Goal: Information Seeking & Learning: Learn about a topic

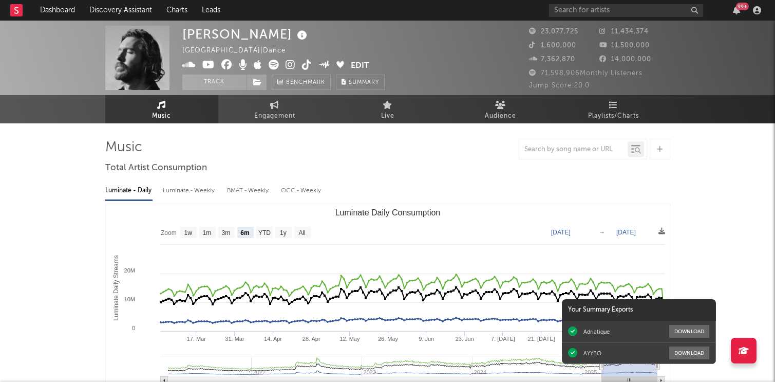
select select "6m"
click at [125, 8] on link "Discovery Assistant" at bounding box center [120, 10] width 77 height 21
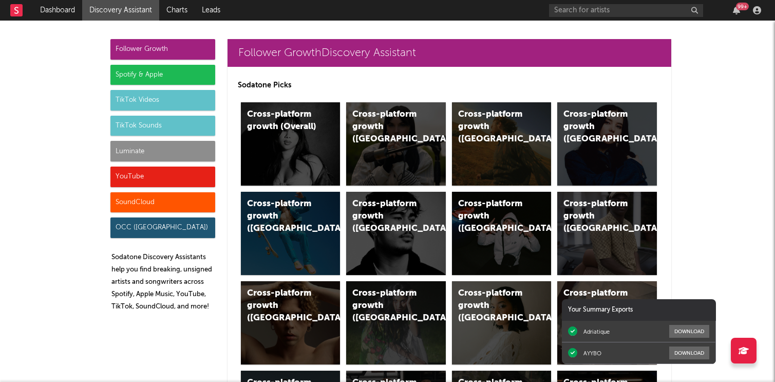
click at [173, 77] on div "Spotify & Apple" at bounding box center [162, 75] width 105 height 21
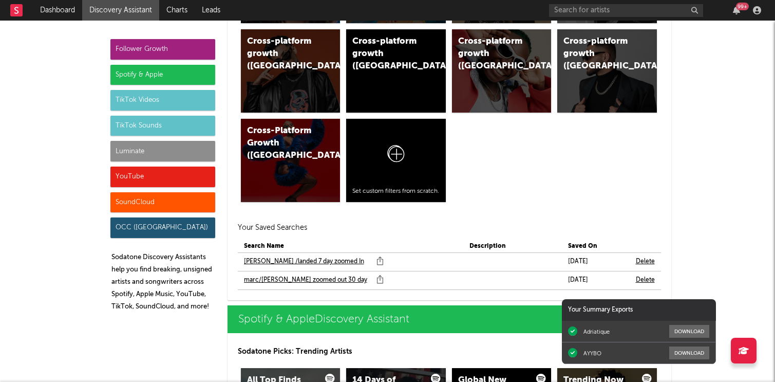
scroll to position [1052, 0]
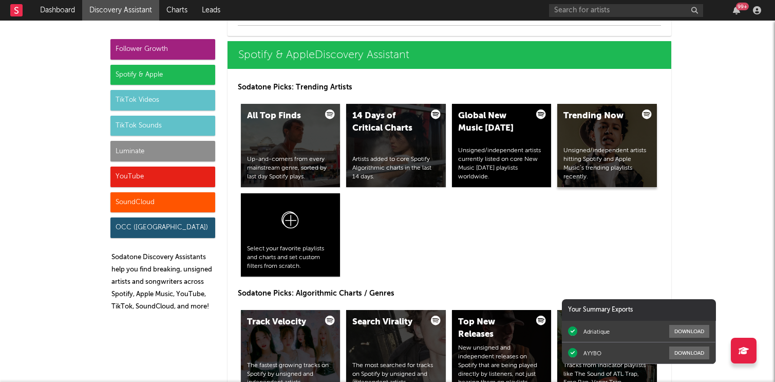
click at [607, 141] on div "Trending Now Unsigned/independent artists hitting Spotify and Apple Music’s tre…" at bounding box center [608, 145] width 100 height 83
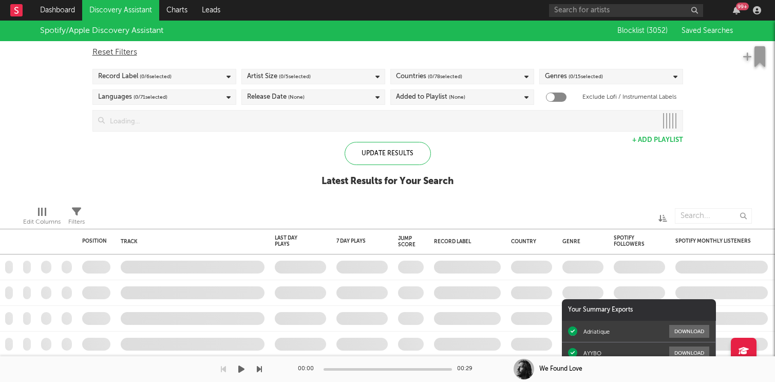
checkbox input "true"
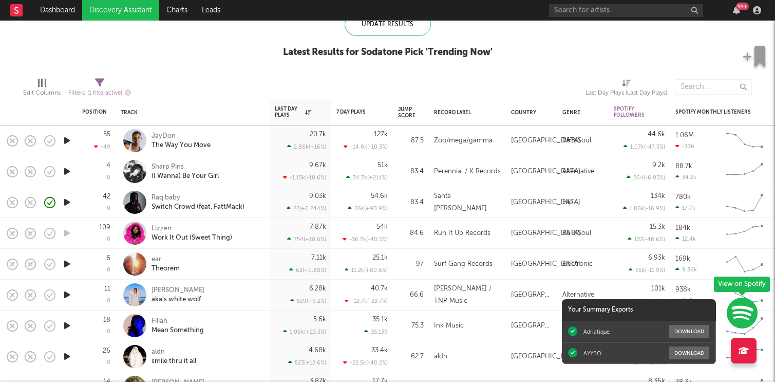
click at [68, 139] on icon "button" at bounding box center [67, 140] width 11 height 13
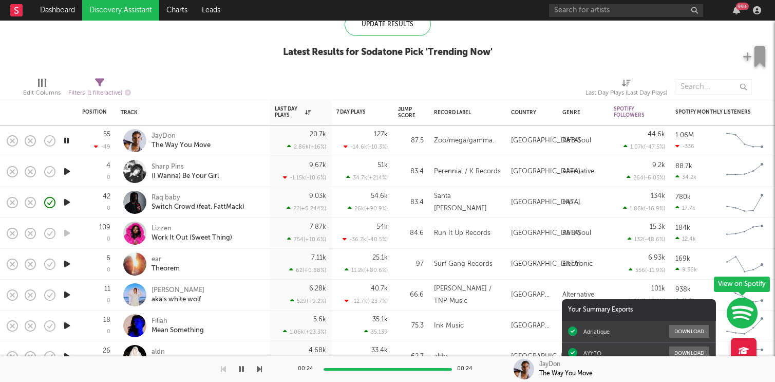
click at [377, 77] on div at bounding box center [472, 87] width 212 height 26
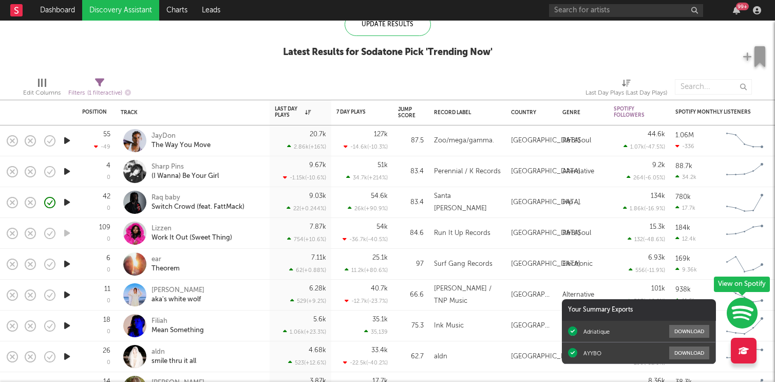
click at [408, 71] on div "Edit Columns Filters ( 1 filter active) Last Day Plays (Last Day Plays)" at bounding box center [387, 84] width 775 height 31
click at [65, 168] on icon "button" at bounding box center [67, 171] width 11 height 13
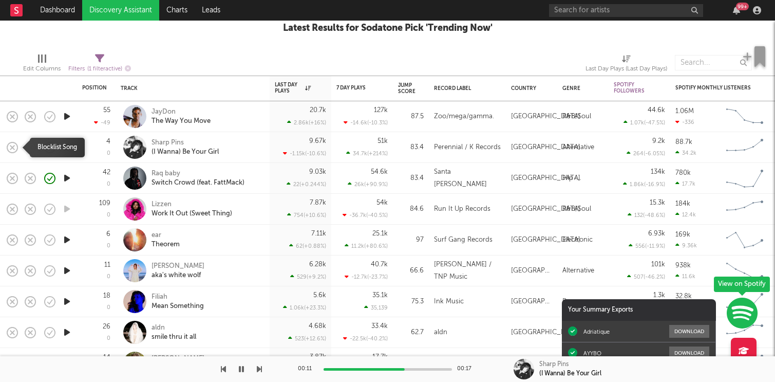
click at [11, 146] on icon "button" at bounding box center [12, 147] width 14 height 14
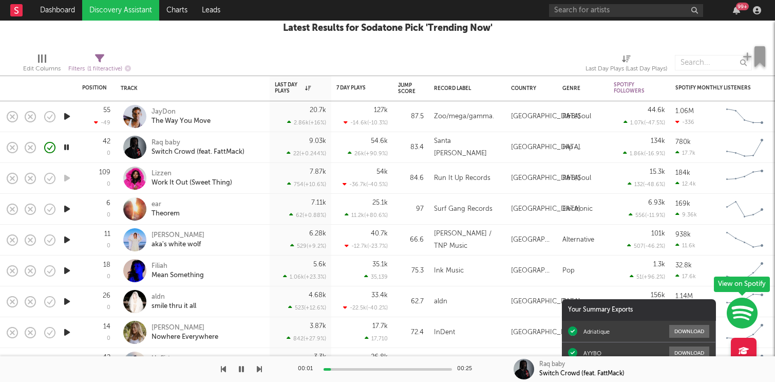
click at [67, 208] on icon "button" at bounding box center [67, 208] width 11 height 13
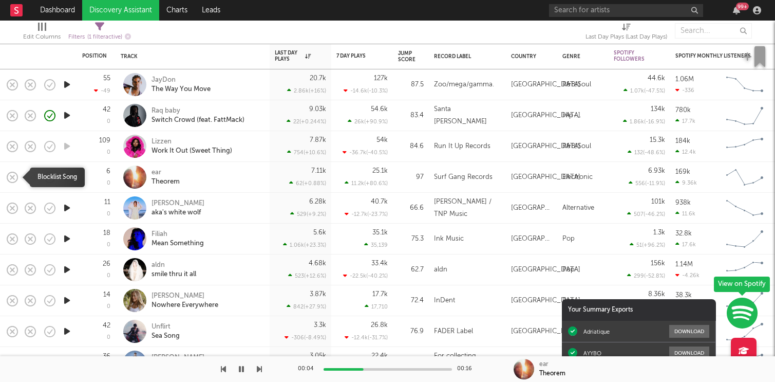
click at [15, 175] on icon "button" at bounding box center [12, 177] width 14 height 14
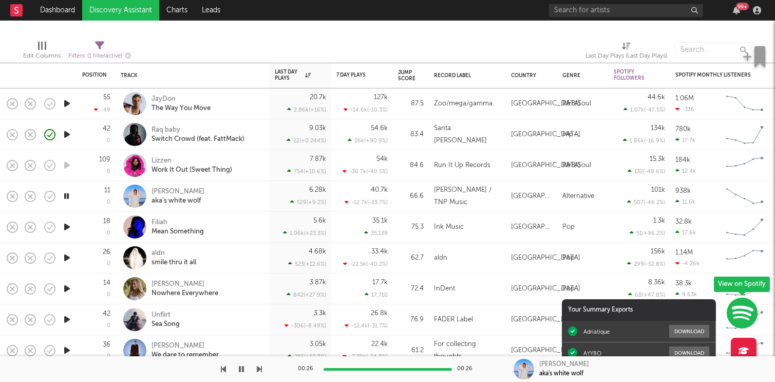
click at [65, 196] on icon "button" at bounding box center [67, 196] width 10 height 13
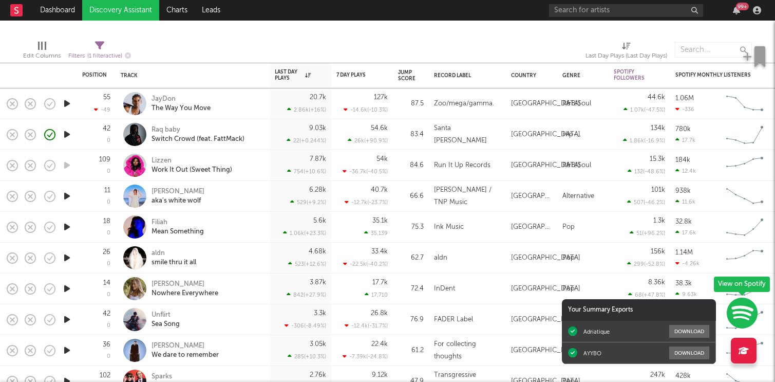
click at [65, 196] on icon "button" at bounding box center [67, 196] width 11 height 13
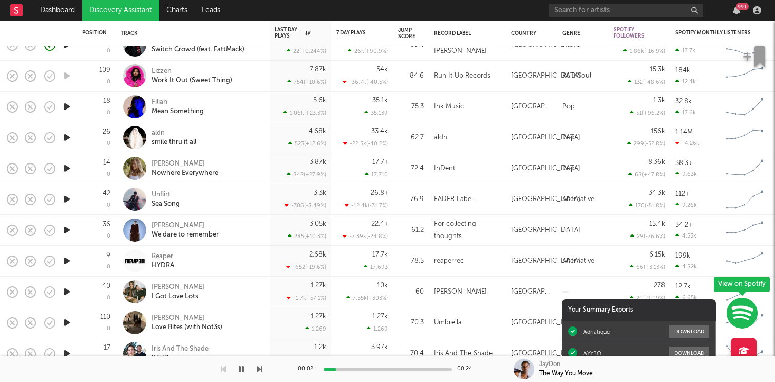
click at [67, 139] on icon "button" at bounding box center [67, 137] width 11 height 13
click at [68, 138] on icon "button" at bounding box center [67, 137] width 10 height 13
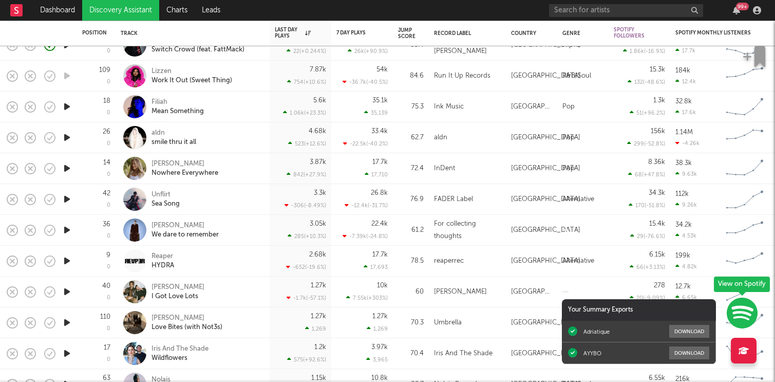
click at [68, 138] on icon "button" at bounding box center [67, 137] width 11 height 13
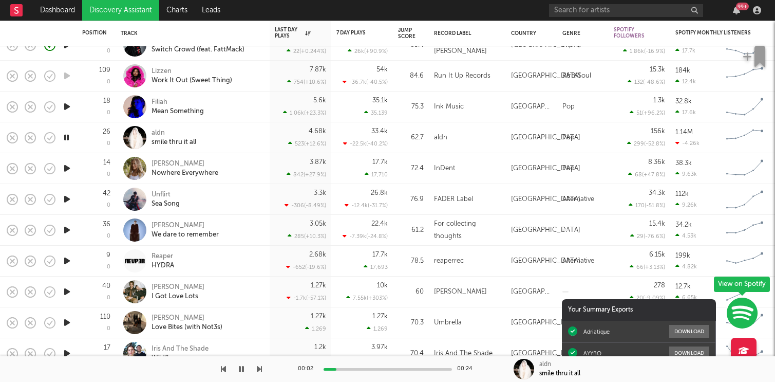
click at [65, 135] on icon "button" at bounding box center [67, 137] width 10 height 13
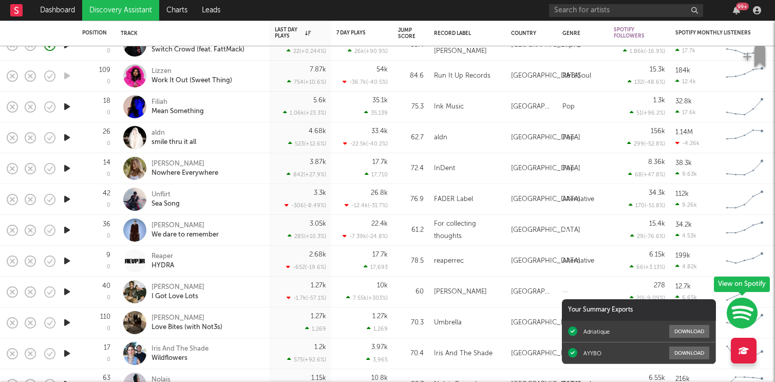
click at [65, 135] on icon "button" at bounding box center [67, 137] width 11 height 13
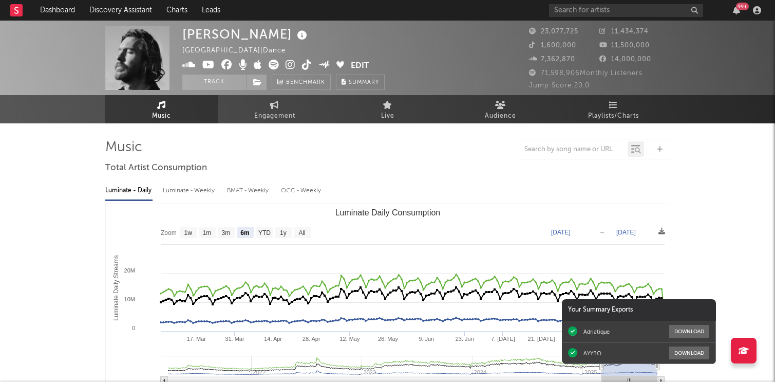
select select "6m"
